Goal: Information Seeking & Learning: Learn about a topic

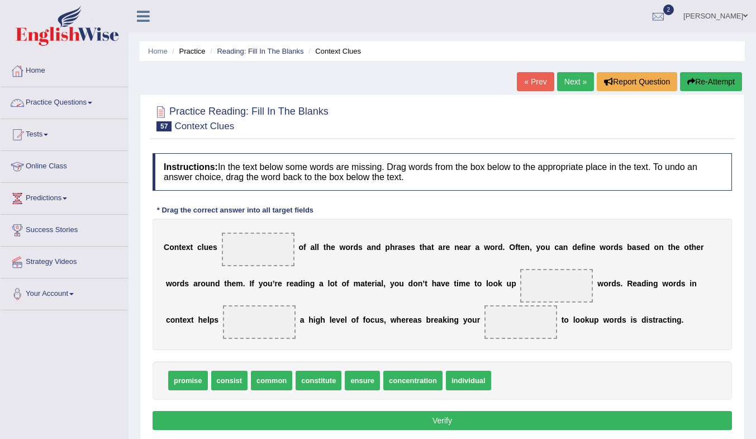
click at [76, 100] on link "Practice Questions" at bounding box center [64, 101] width 127 height 28
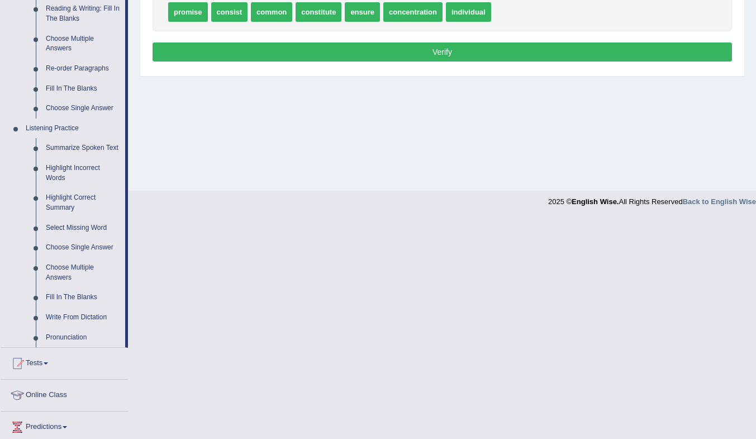
scroll to position [245, 0]
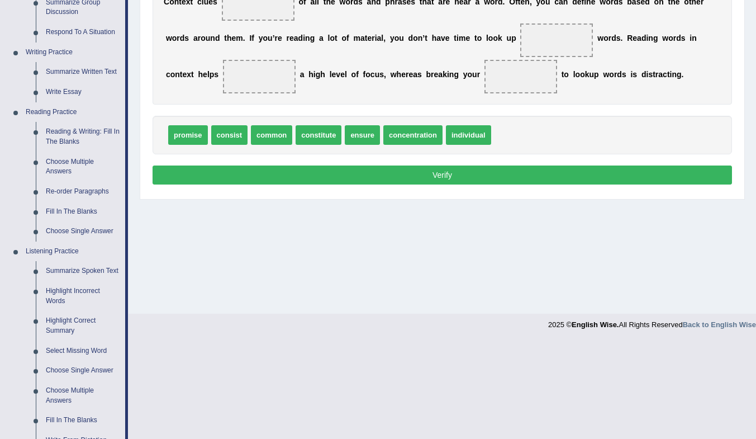
click at [64, 134] on link "Reading & Writing: Fill In The Blanks" at bounding box center [83, 137] width 84 height 30
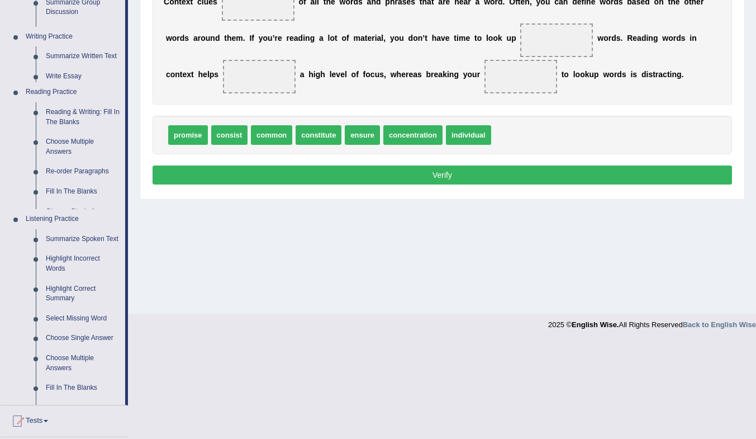
scroll to position [148, 0]
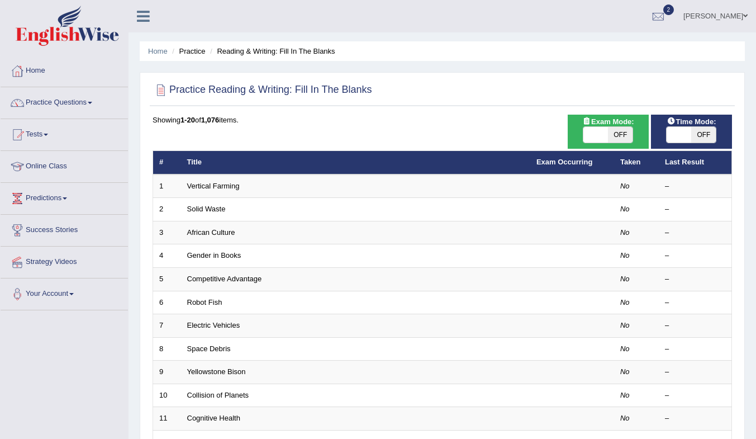
click at [196, 188] on link "Vertical Farming" at bounding box center [213, 186] width 53 height 8
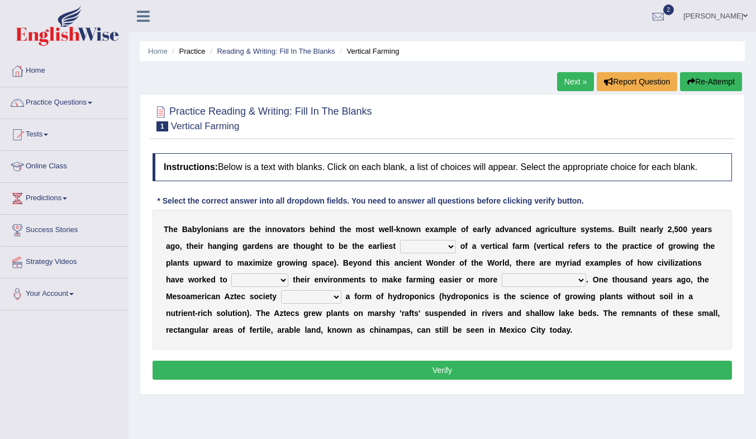
click at [427, 245] on select "prototype failure discredit protocol" at bounding box center [428, 246] width 56 height 13
select select "discredit"
click at [400, 240] on select "prototype failure discredit protocol" at bounding box center [428, 246] width 56 height 13
click at [272, 274] on select "manipulate escape respect disarrange" at bounding box center [259, 279] width 57 height 13
select select "disarrange"
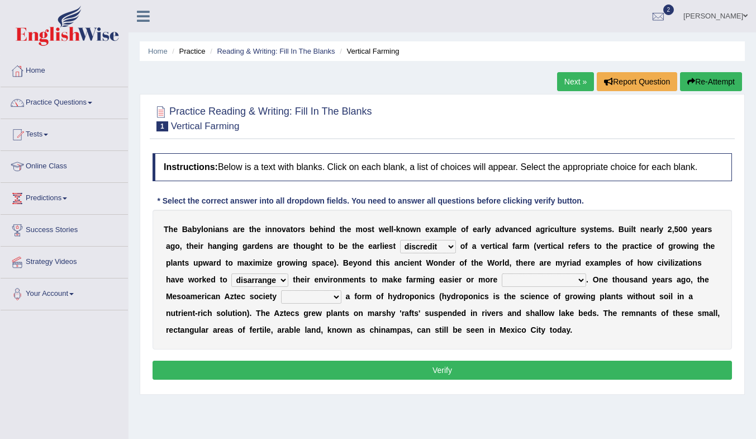
click at [231, 273] on select "manipulate escape respect disarrange" at bounding box center [259, 279] width 57 height 13
click at [312, 295] on select "domineered volunteered pioneered engineered" at bounding box center [311, 296] width 60 height 13
select select "pioneered"
click at [281, 290] on select "domineered volunteered pioneered engineered" at bounding box center [311, 296] width 60 height 13
click at [517, 277] on select "productive constructive connective counterproductive" at bounding box center [544, 279] width 84 height 13
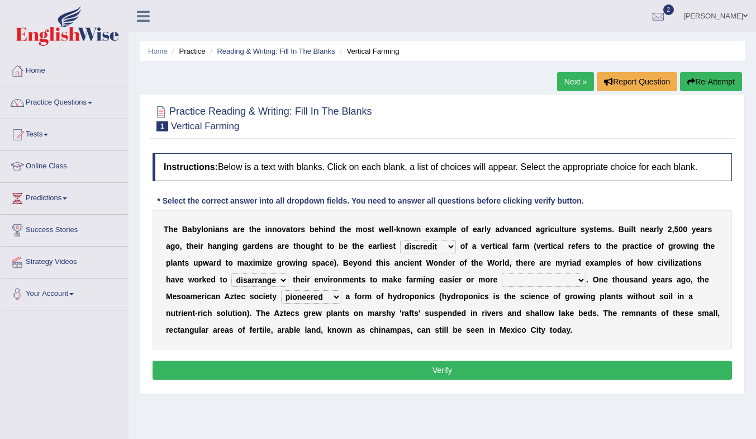
select select "productive"
click at [502, 273] on select "productive constructive connective counterproductive" at bounding box center [544, 279] width 84 height 13
click at [560, 370] on button "Verify" at bounding box center [443, 370] width 580 height 19
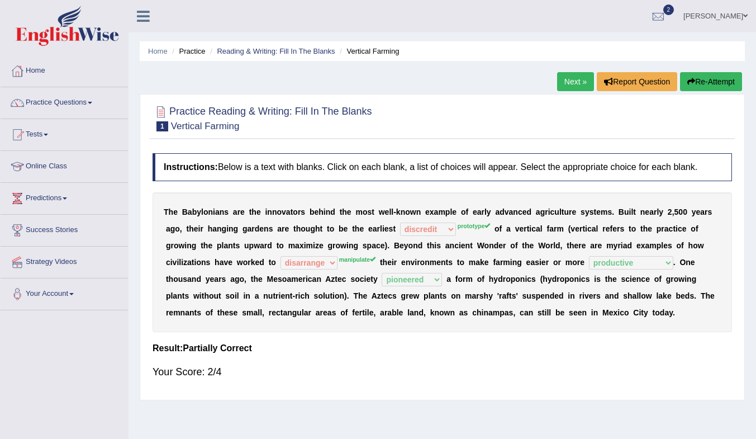
click at [577, 78] on link "Next »" at bounding box center [575, 81] width 37 height 19
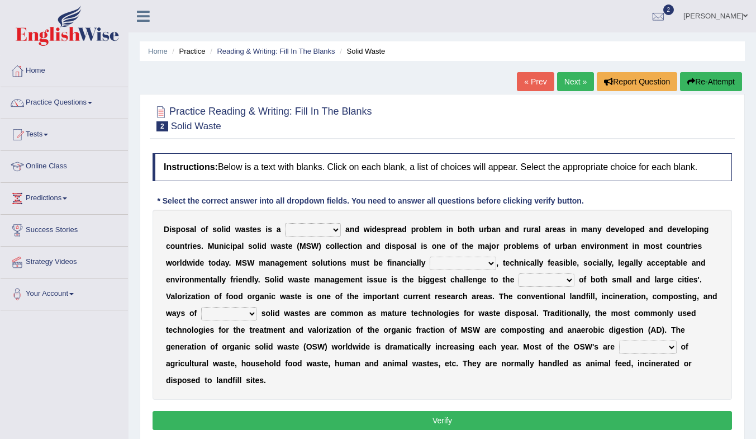
click at [316, 228] on select "slanting stinging stalling shafting" at bounding box center [313, 229] width 56 height 13
select select "slanting"
click at [285, 223] on select "slanting stinging stalling shafting" at bounding box center [313, 229] width 56 height 13
click at [478, 262] on select "unattainable sustainable objectionable treasonable" at bounding box center [463, 263] width 67 height 13
select select "treasonable"
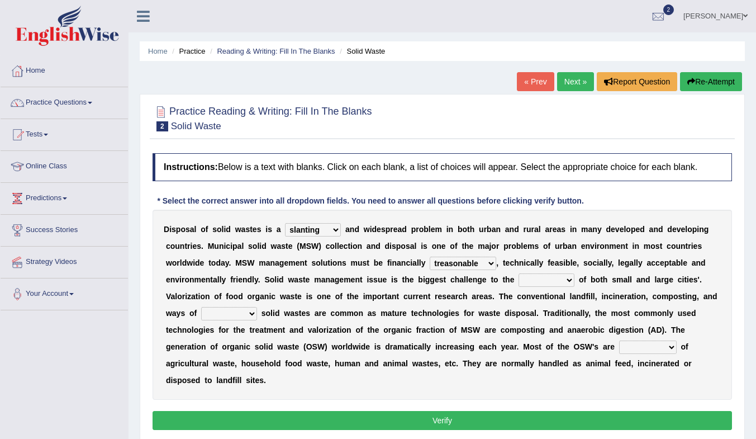
click at [430, 257] on select "unattainable sustainable objectionable treasonable" at bounding box center [463, 263] width 67 height 13
click at [550, 281] on select "plants culture authorities history" at bounding box center [547, 279] width 56 height 13
click at [519, 273] on select "plants culture authorities history" at bounding box center [547, 279] width 56 height 13
click at [551, 280] on select "plants culture authorities history" at bounding box center [547, 279] width 56 height 13
select select "culture"
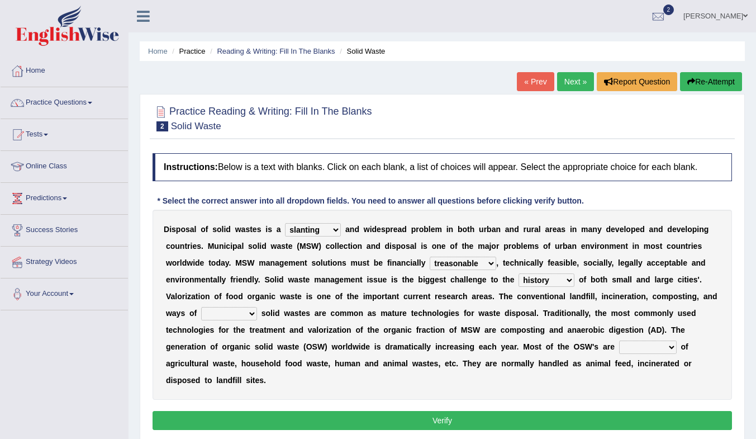
click at [519, 273] on select "plants culture authorities history" at bounding box center [547, 279] width 56 height 13
click at [235, 313] on select "reserving preserving deserving handling" at bounding box center [229, 313] width 56 height 13
select select "preserving"
click at [201, 307] on select "reserving preserving deserving handling" at bounding box center [229, 313] width 56 height 13
click at [639, 349] on select "composed disposed composing disposing" at bounding box center [648, 346] width 58 height 13
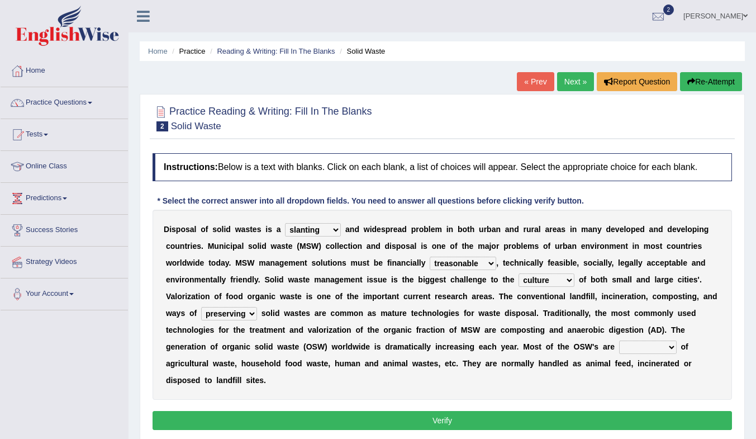
select select "disposing"
click at [619, 340] on select "composed disposed composing disposing" at bounding box center [648, 346] width 58 height 13
click at [656, 414] on button "Verify" at bounding box center [443, 420] width 580 height 19
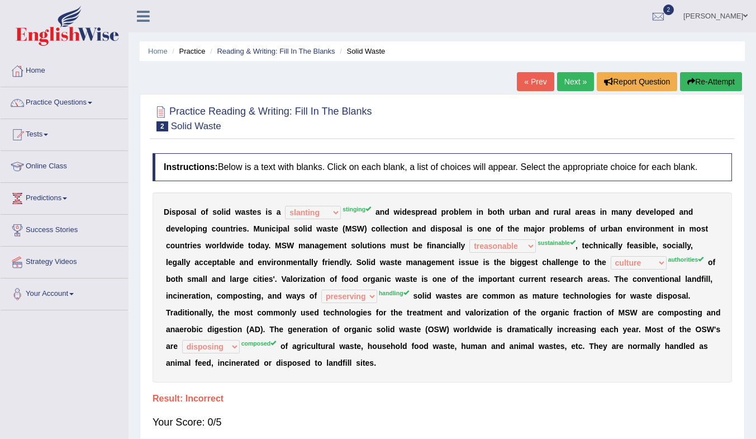
click at [566, 81] on link "Next »" at bounding box center [575, 81] width 37 height 19
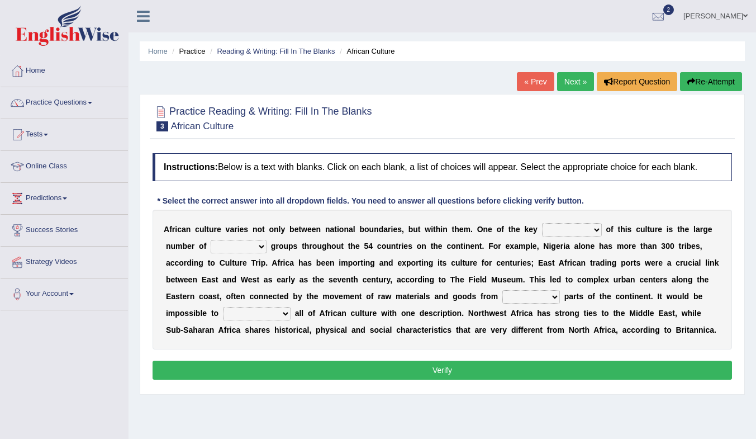
click at [566, 228] on select "conjectures features issues doubts" at bounding box center [572, 229] width 60 height 13
select select "features"
click at [542, 223] on select "conjectures features issues doubts" at bounding box center [572, 229] width 60 height 13
click at [234, 244] on select "ethic ethnic eugenic epic" at bounding box center [239, 246] width 56 height 13
select select "ethnic"
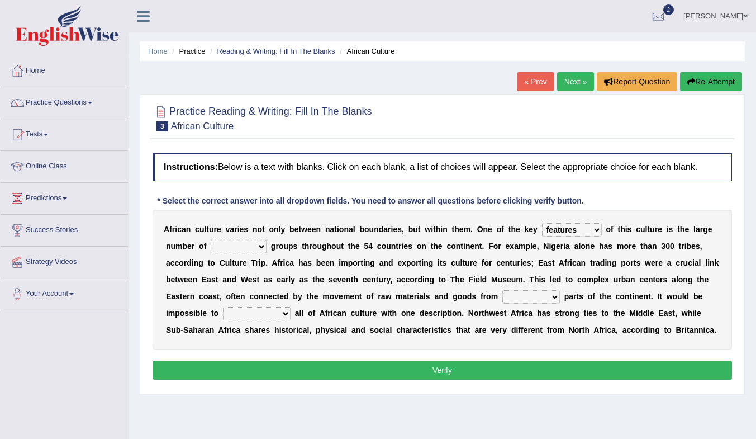
click at [211, 240] on select "ethic ethnic eugenic epic" at bounding box center [239, 246] width 56 height 13
click at [518, 296] on select "forelocked interlocked unlocked landlocked" at bounding box center [532, 296] width 58 height 13
select select "landlocked"
click at [503, 290] on select "forelocked interlocked unlocked landlocked" at bounding box center [532, 296] width 58 height 13
click at [260, 311] on select "characterize conceptualize symbolize synthesize" at bounding box center [257, 313] width 68 height 13
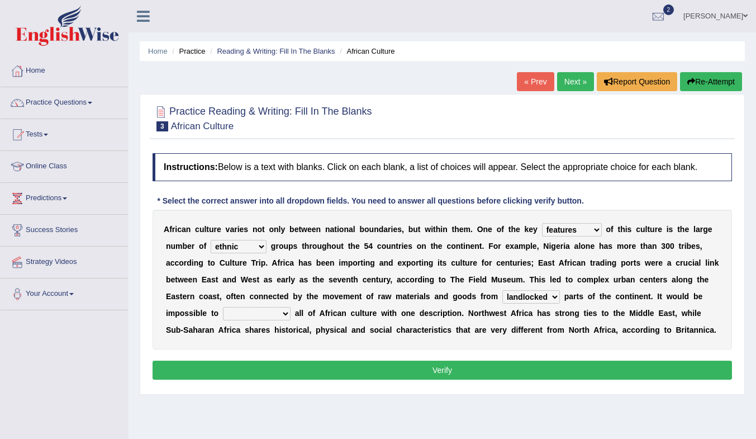
select select "symbolize"
click at [223, 307] on select "characterize conceptualize symbolize synthesize" at bounding box center [257, 313] width 68 height 13
click at [306, 380] on div "Instructions: Below is a text with blanks. Click on each blank, a list of choic…" at bounding box center [442, 268] width 585 height 241
click at [309, 375] on button "Verify" at bounding box center [443, 370] width 580 height 19
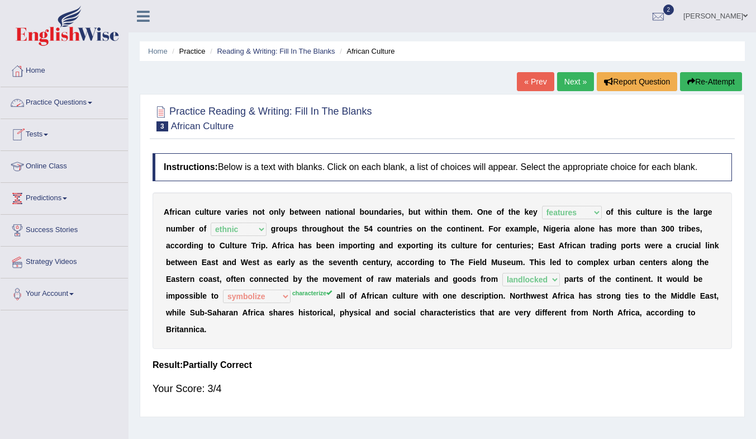
click at [59, 101] on link "Practice Questions" at bounding box center [64, 101] width 127 height 28
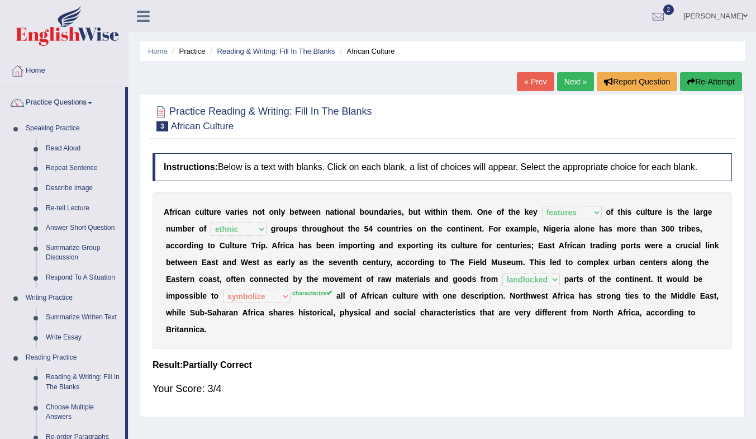
click at [562, 77] on link "Next »" at bounding box center [575, 81] width 37 height 19
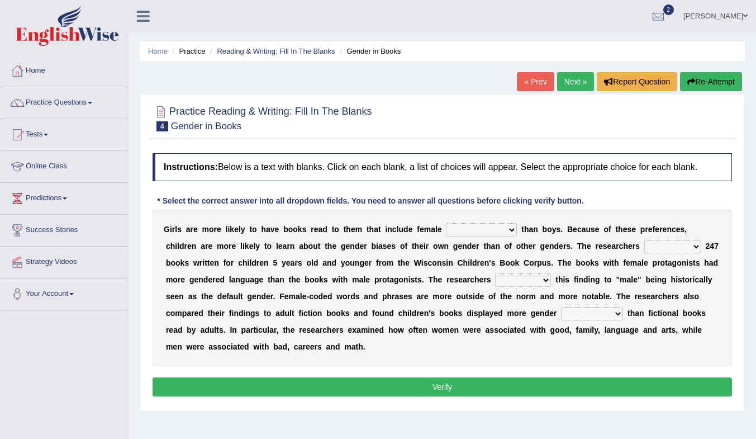
click at [479, 231] on select "protagonists cosmogonists agonists expressionists" at bounding box center [481, 229] width 71 height 13
select select "protagonists"
click at [446, 223] on select "protagonists cosmogonists agonists expressionists" at bounding box center [481, 229] width 71 height 13
click at [669, 239] on div "G i r l s a r e m o r e l i k e l y t o h a v e b o o k s r e a d t o t h e m t…" at bounding box center [443, 288] width 580 height 157
click at [674, 244] on select "hydrolyzed paralyzed catalyzed analyzed" at bounding box center [673, 246] width 57 height 13
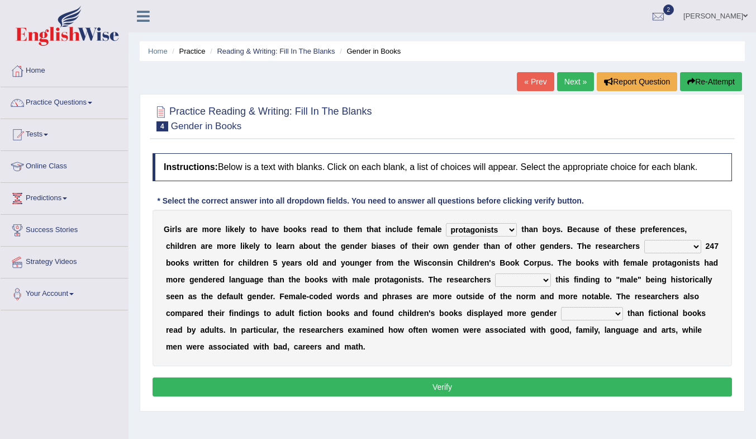
select select "hydrolyzed"
click at [645, 240] on select "hydrolyzed paralyzed catalyzed analyzed" at bounding box center [673, 246] width 57 height 13
click at [514, 278] on select "contribute tribute distribute attribute" at bounding box center [523, 279] width 56 height 13
select select "attribute"
click at [495, 273] on select "contribute tribute distribute attribute" at bounding box center [523, 279] width 56 height 13
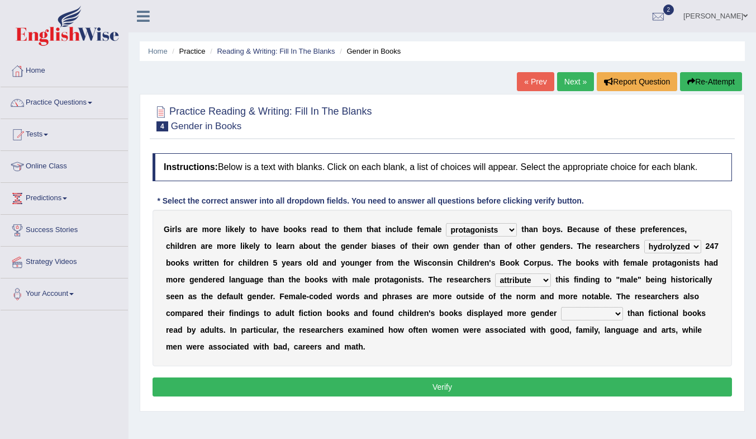
click at [583, 318] on select "stereotypes teletypes prototypes electrotypes" at bounding box center [592, 313] width 62 height 13
select select "stereotypes"
click at [561, 307] on select "stereotypes teletypes prototypes electrotypes" at bounding box center [592, 313] width 62 height 13
click at [422, 390] on button "Verify" at bounding box center [443, 386] width 580 height 19
